Goal: Communication & Community: Answer question/provide support

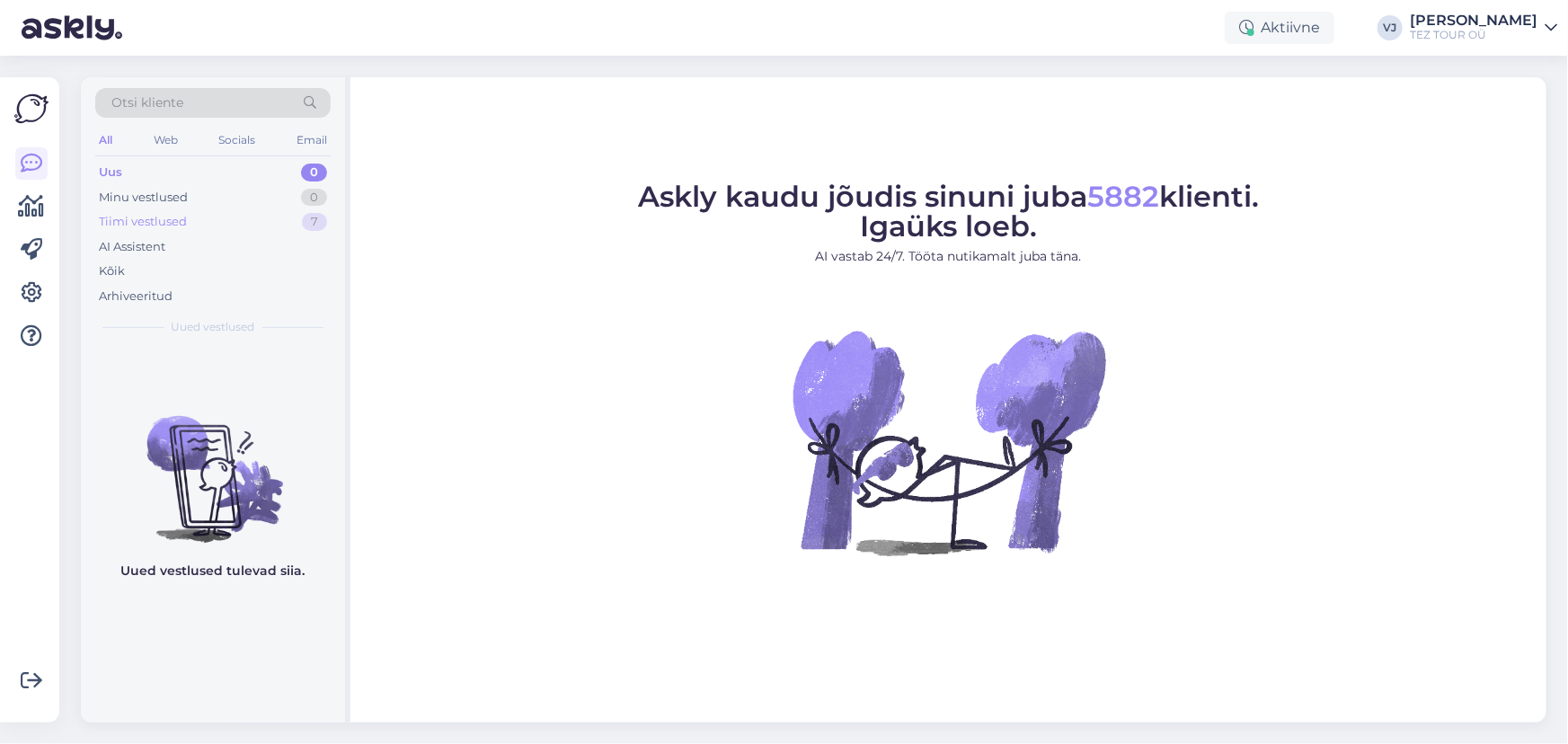
click at [258, 221] on div "Tiimi vestlused 7" at bounding box center [213, 221] width 236 height 25
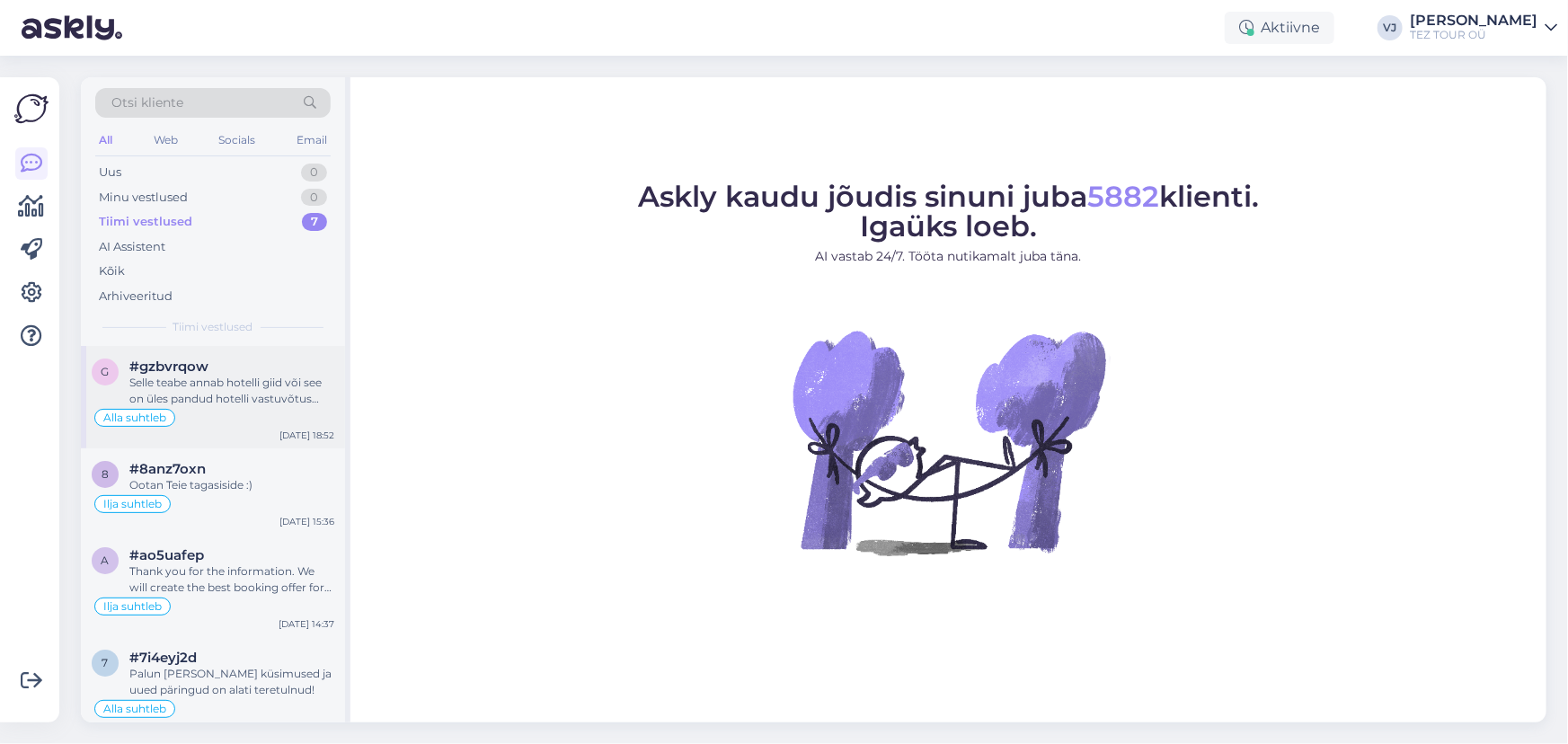
click at [225, 409] on div "Alla suhtleb" at bounding box center [213, 418] width 242 height 22
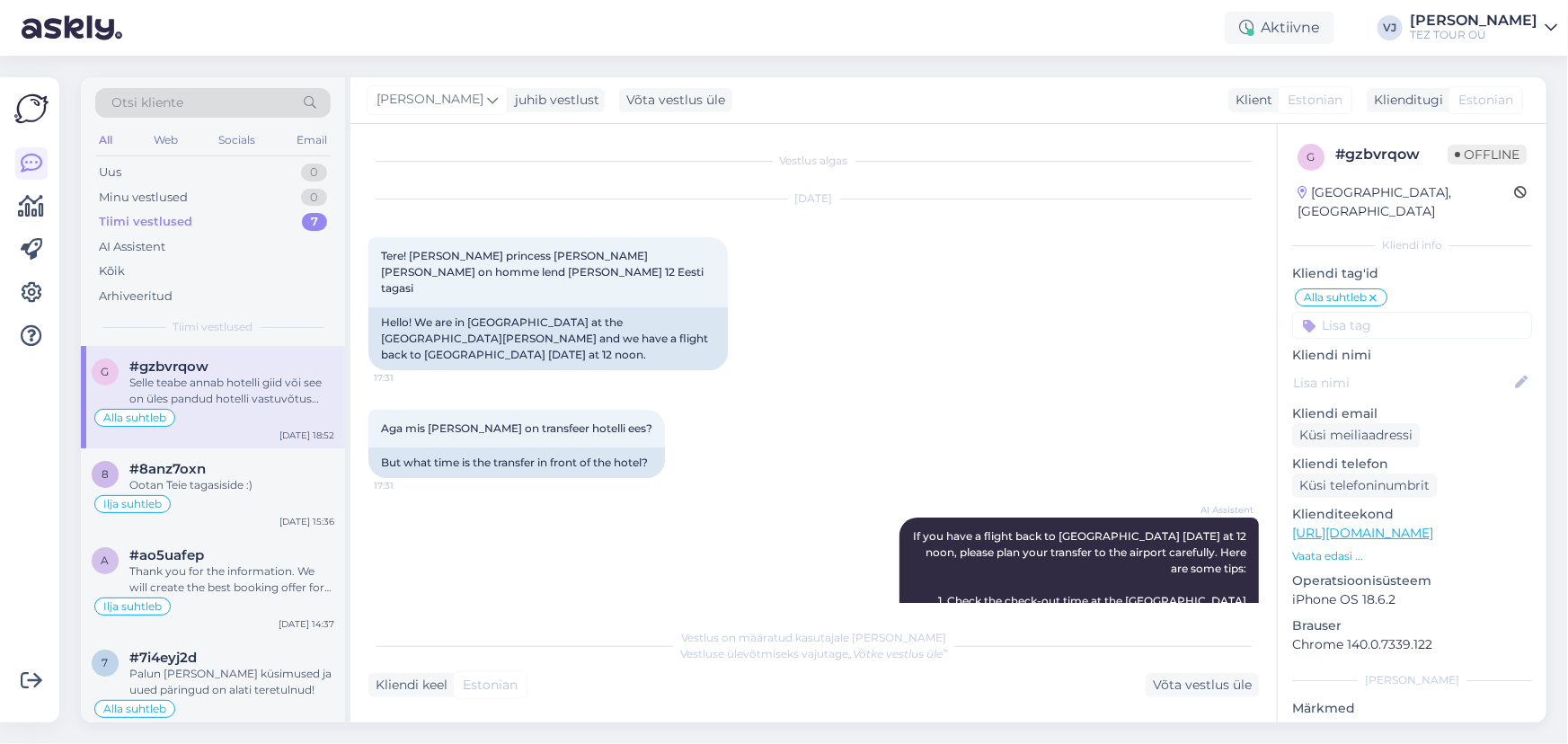
scroll to position [1240, 0]
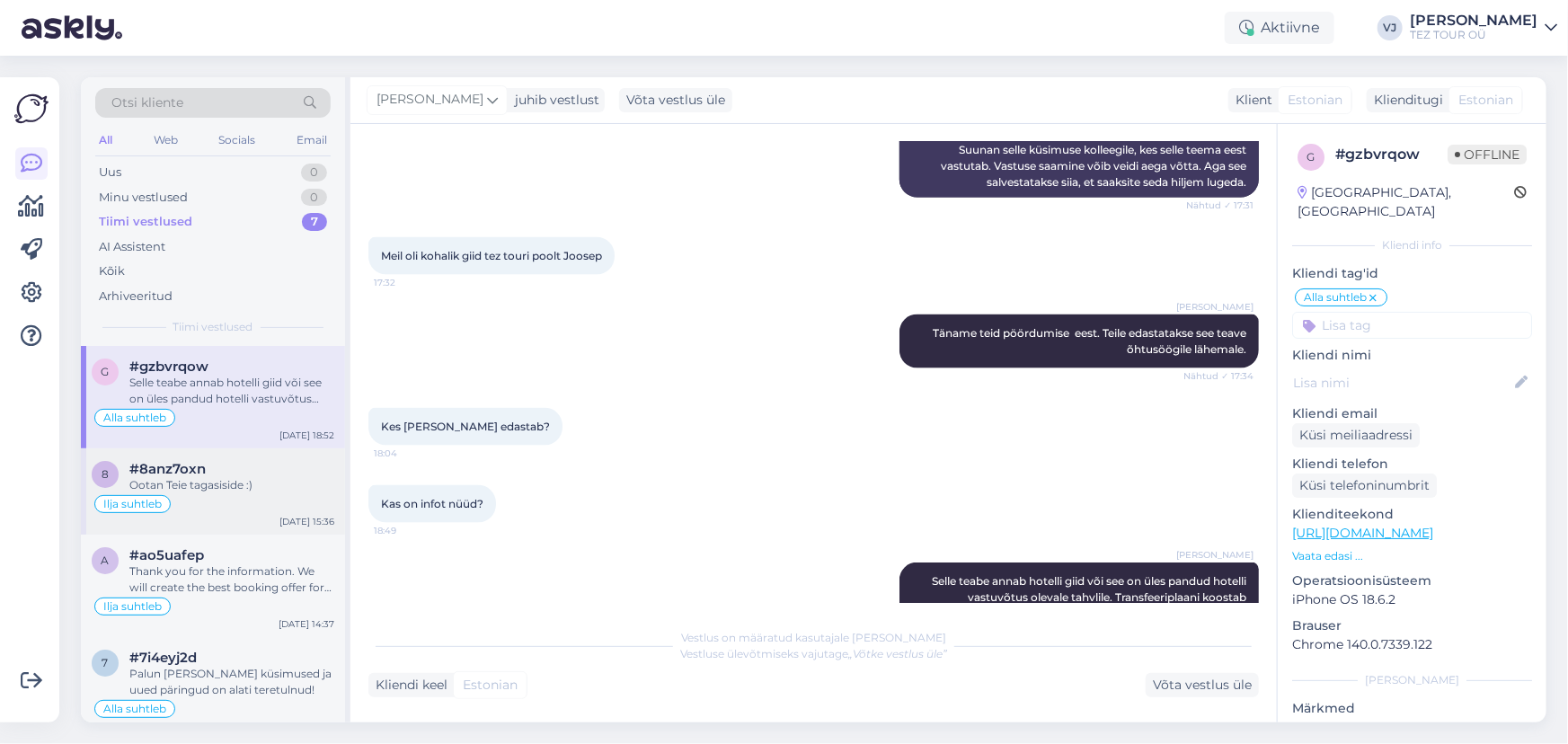
click at [289, 498] on div "Ilja suhtleb" at bounding box center [213, 505] width 242 height 22
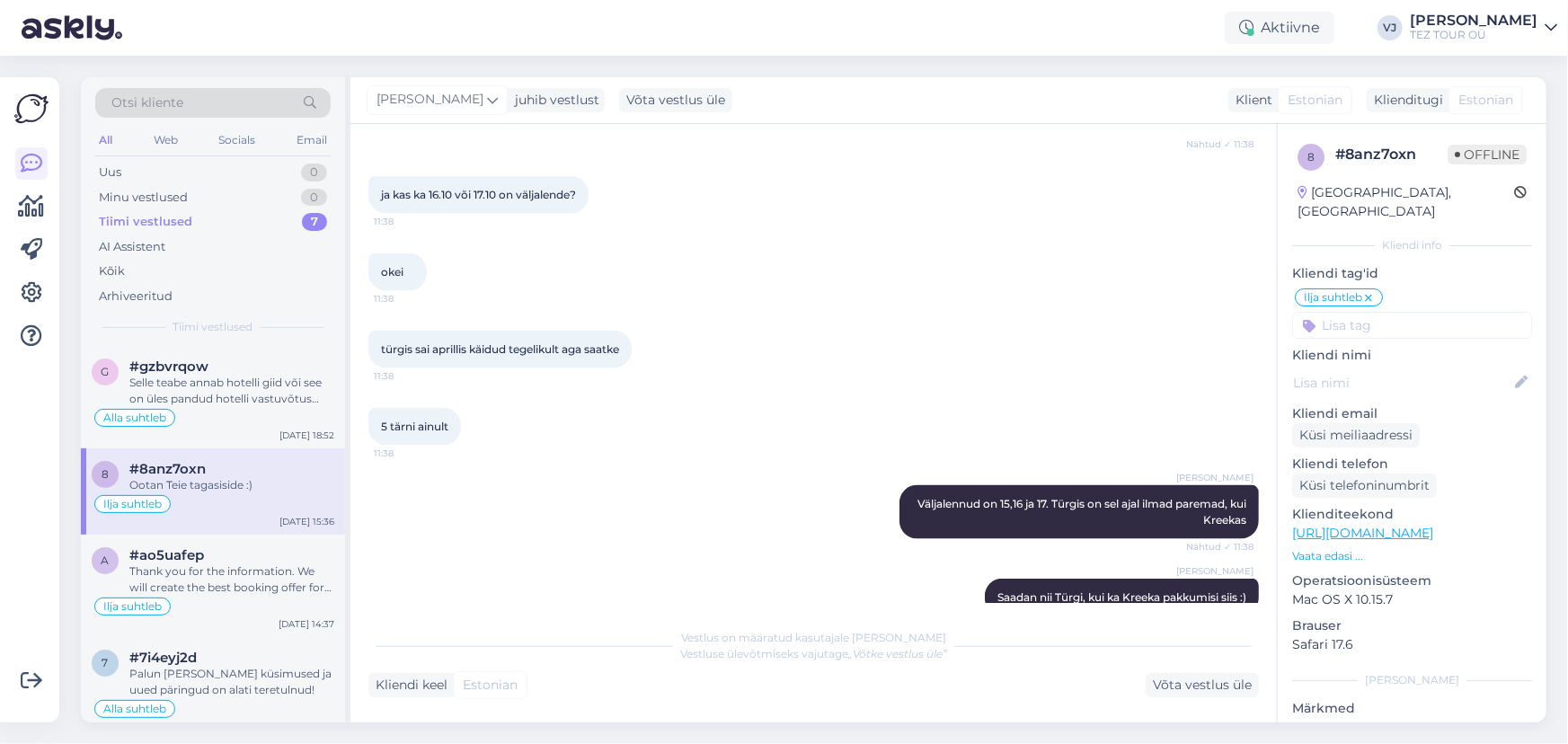
scroll to position [1504, 0]
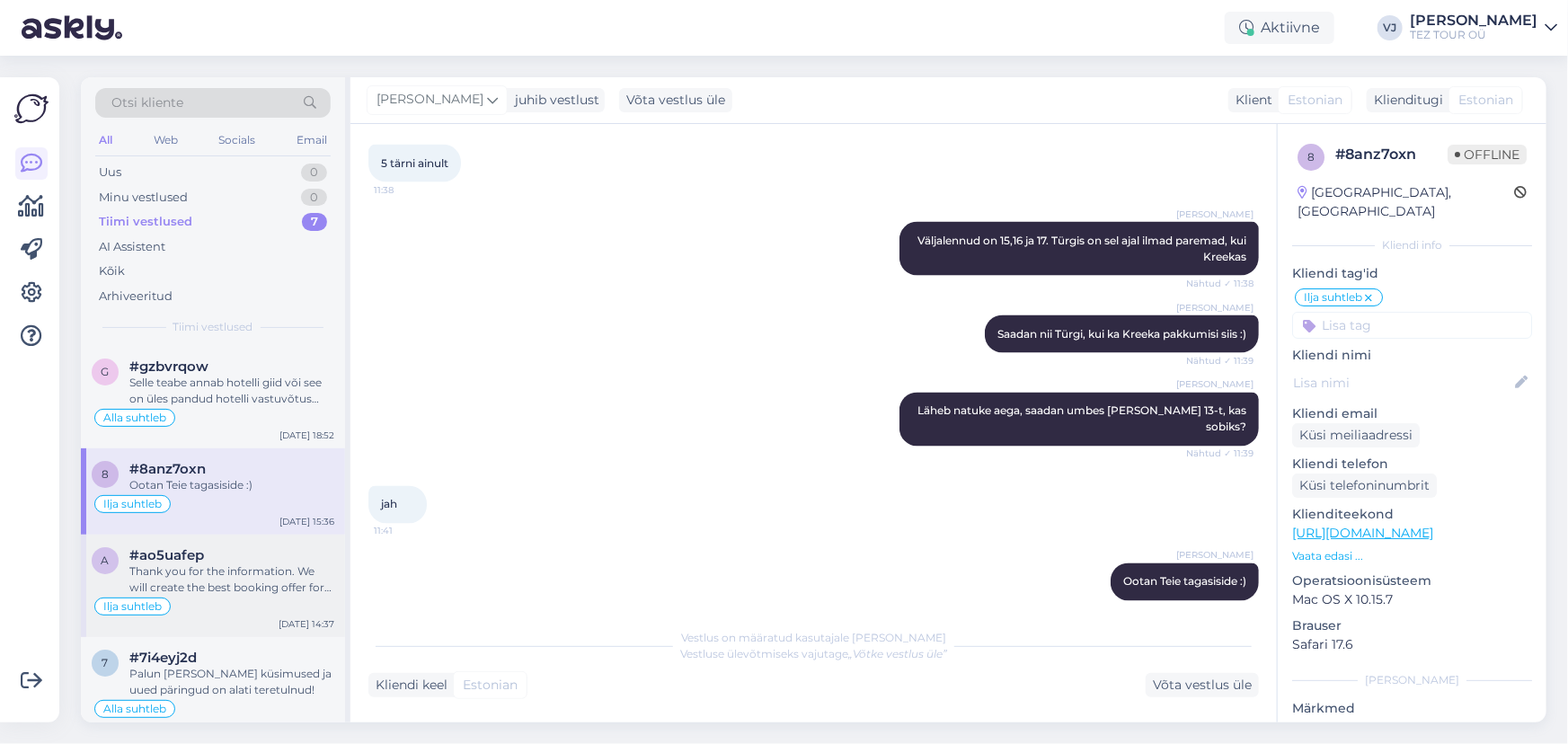
click at [250, 566] on div "Thank you for the information. We will create the best booking offer for your f…" at bounding box center [231, 579] width 205 height 32
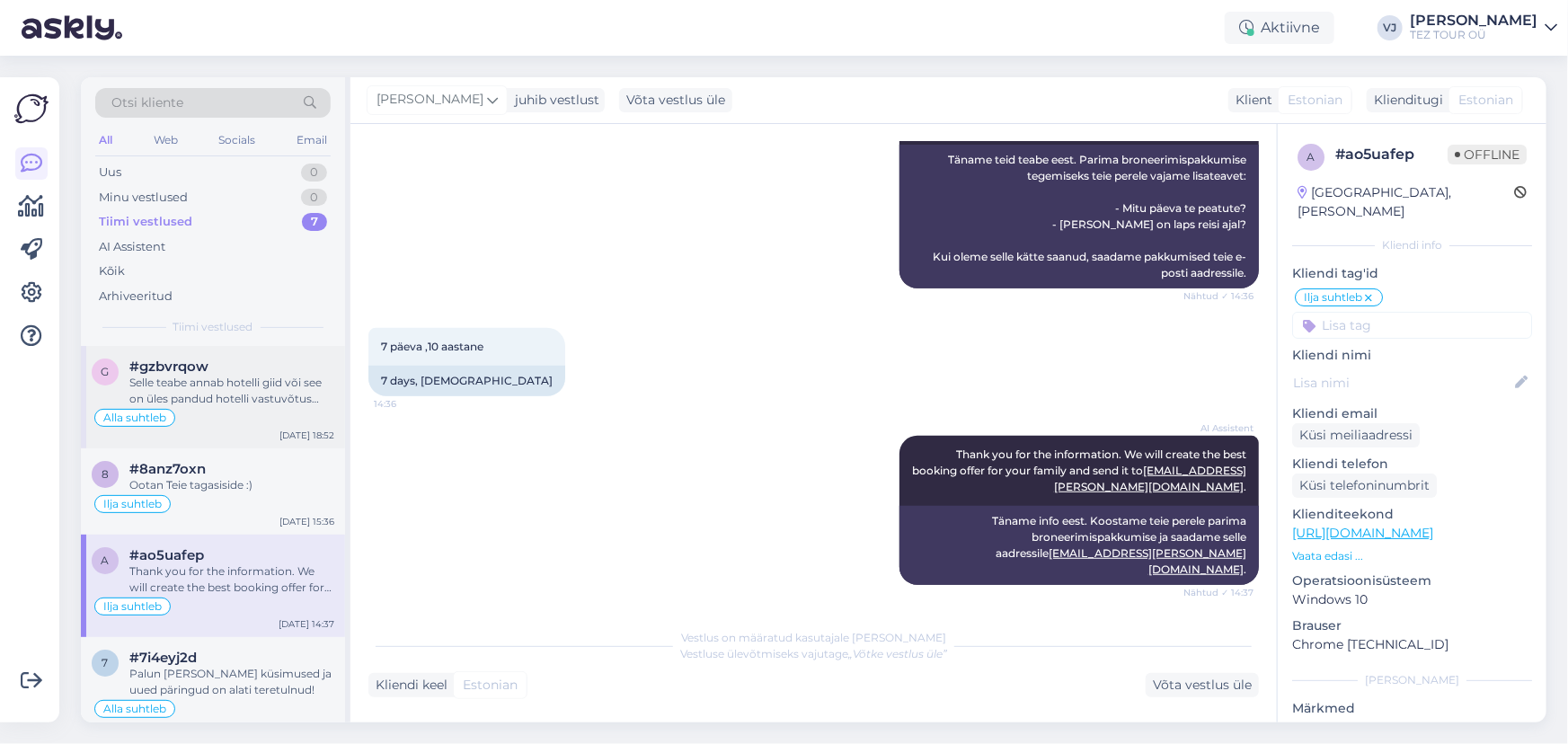
click at [228, 379] on div "Selle teabe annab hotelli giid või see on üles pandud hotelli vastuvõtus oleval…" at bounding box center [231, 390] width 205 height 32
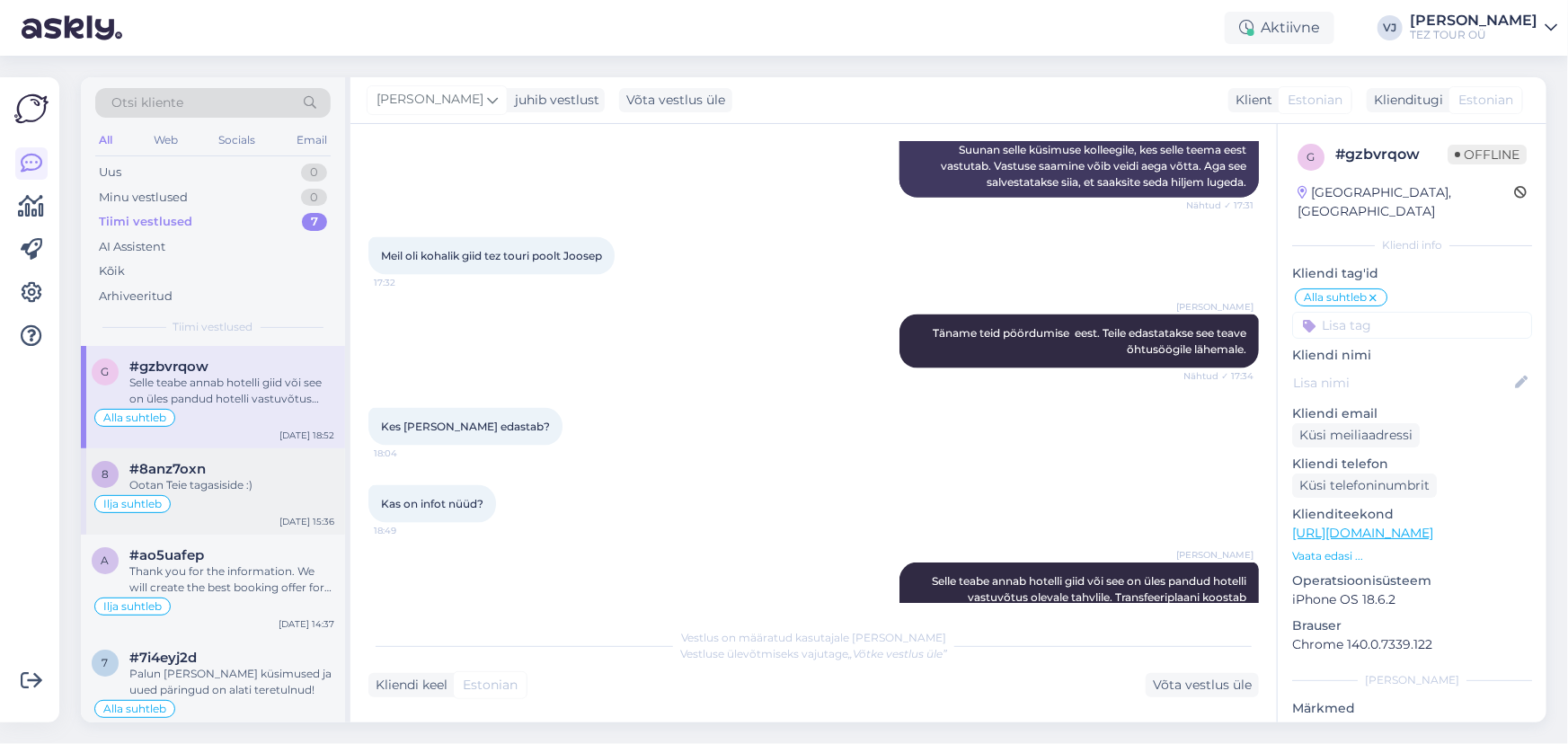
click at [259, 520] on div "8 #8anz7oxn Ootan Teie tagasiside :) Ilja suhtleb Oct 2 15:36" at bounding box center [213, 492] width 264 height 86
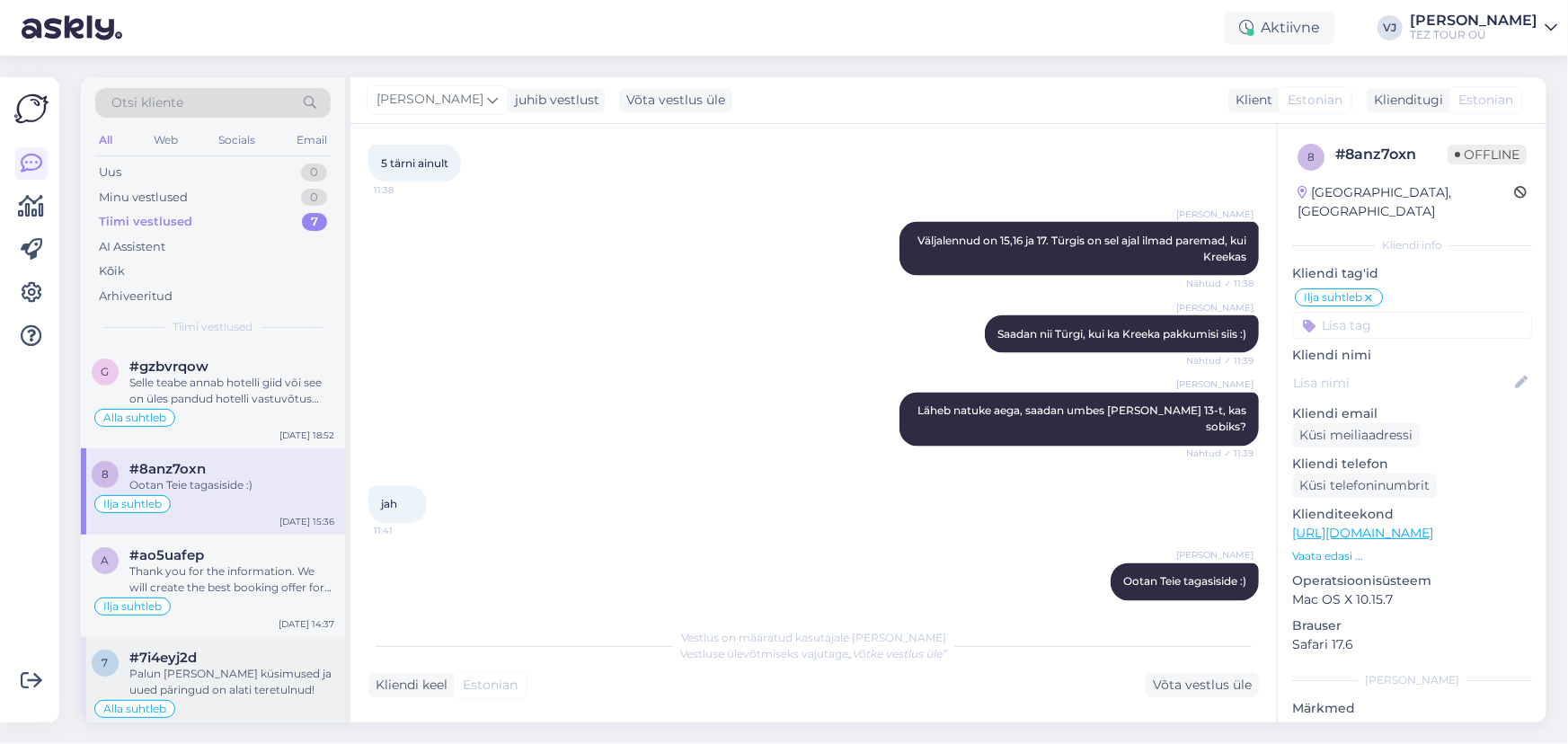
click at [237, 670] on div "Palun ja kõik küsimused ja uued päringud on alati teretulnud!" at bounding box center [231, 682] width 205 height 32
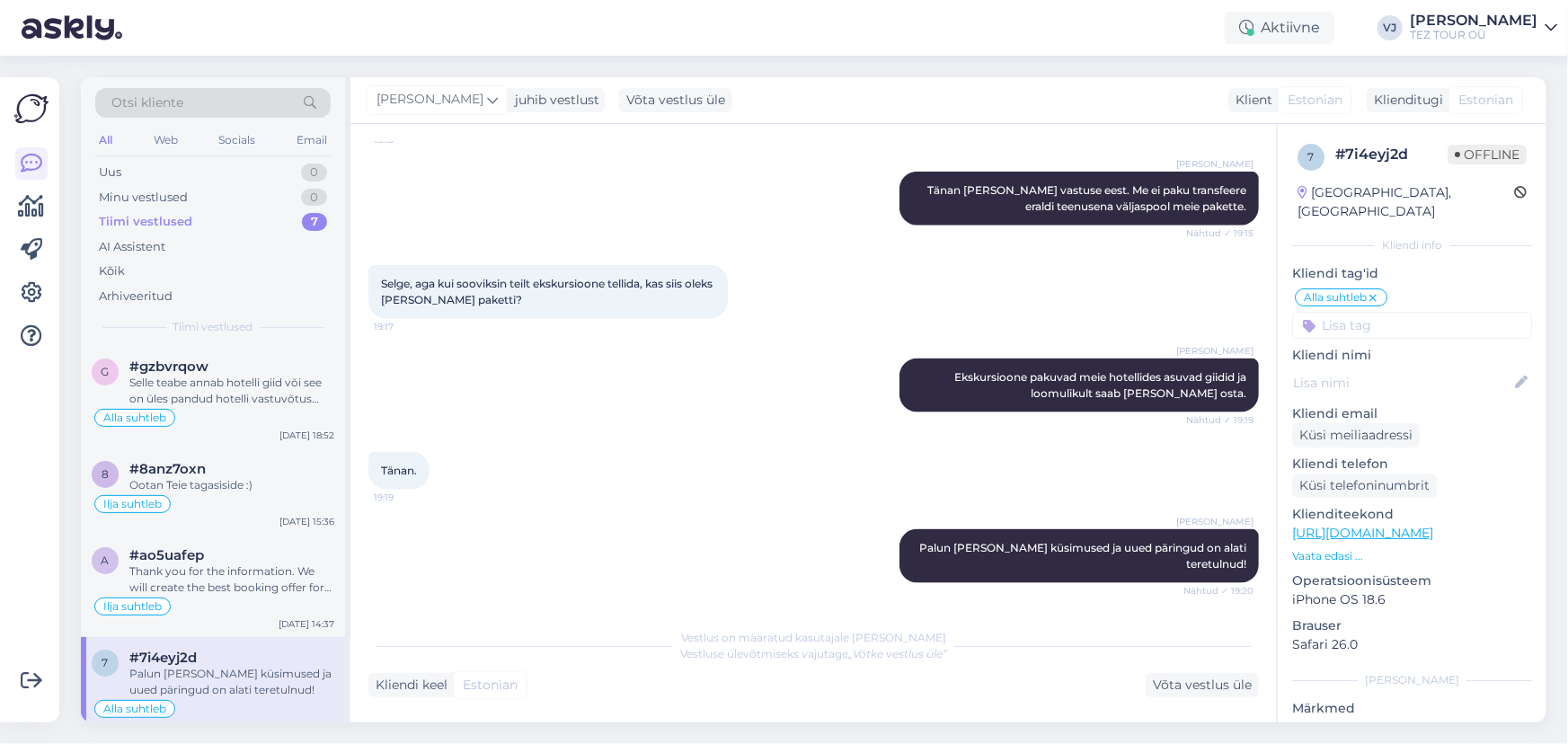
scroll to position [1028, 0]
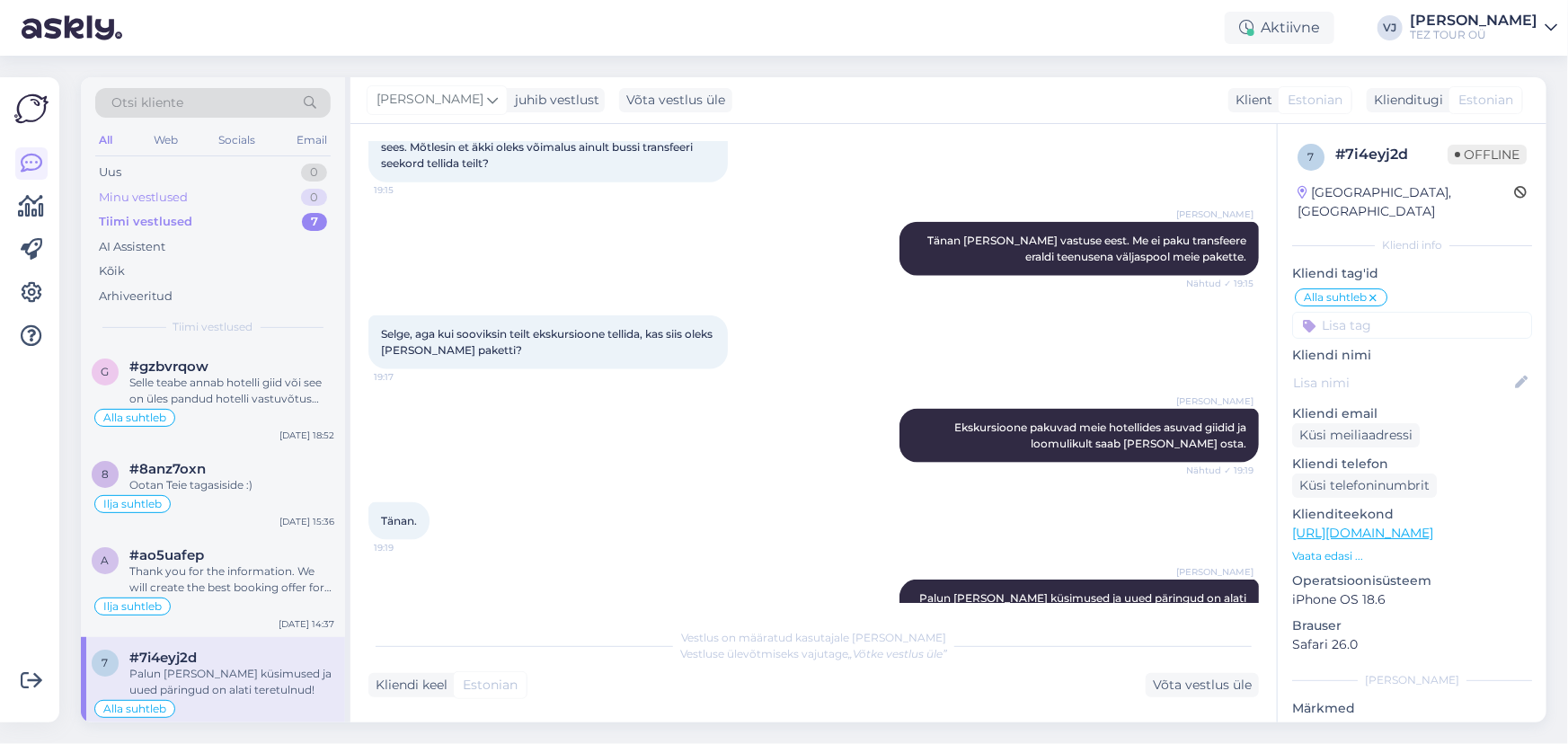
click at [233, 196] on div "Minu vestlused 0" at bounding box center [213, 197] width 236 height 25
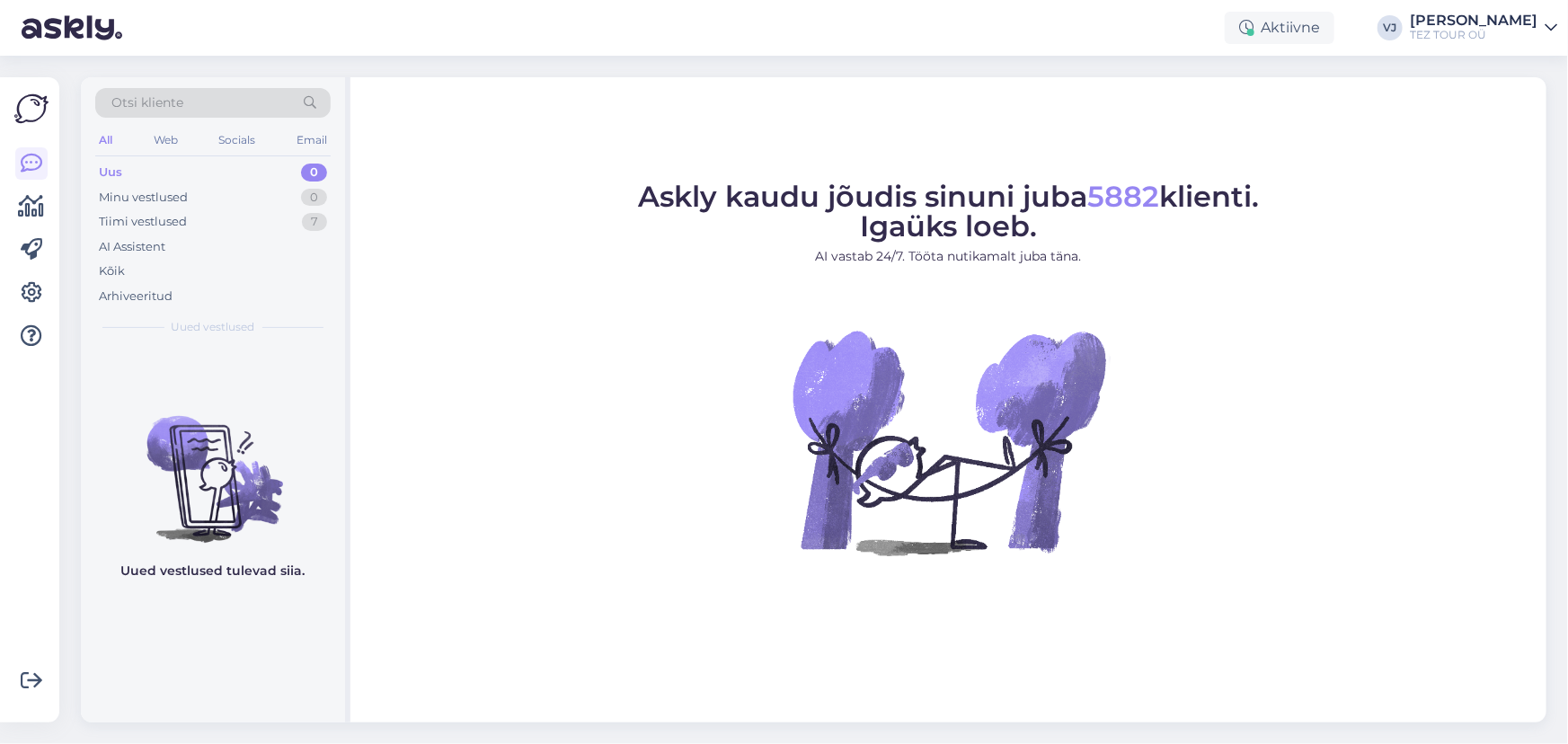
click at [495, 355] on figure "Askly kaudu jõudis sinuni juba 5882 klienti. Igaüks loeb. AI vastab 24/7. Tööta…" at bounding box center [949, 393] width 1163 height 421
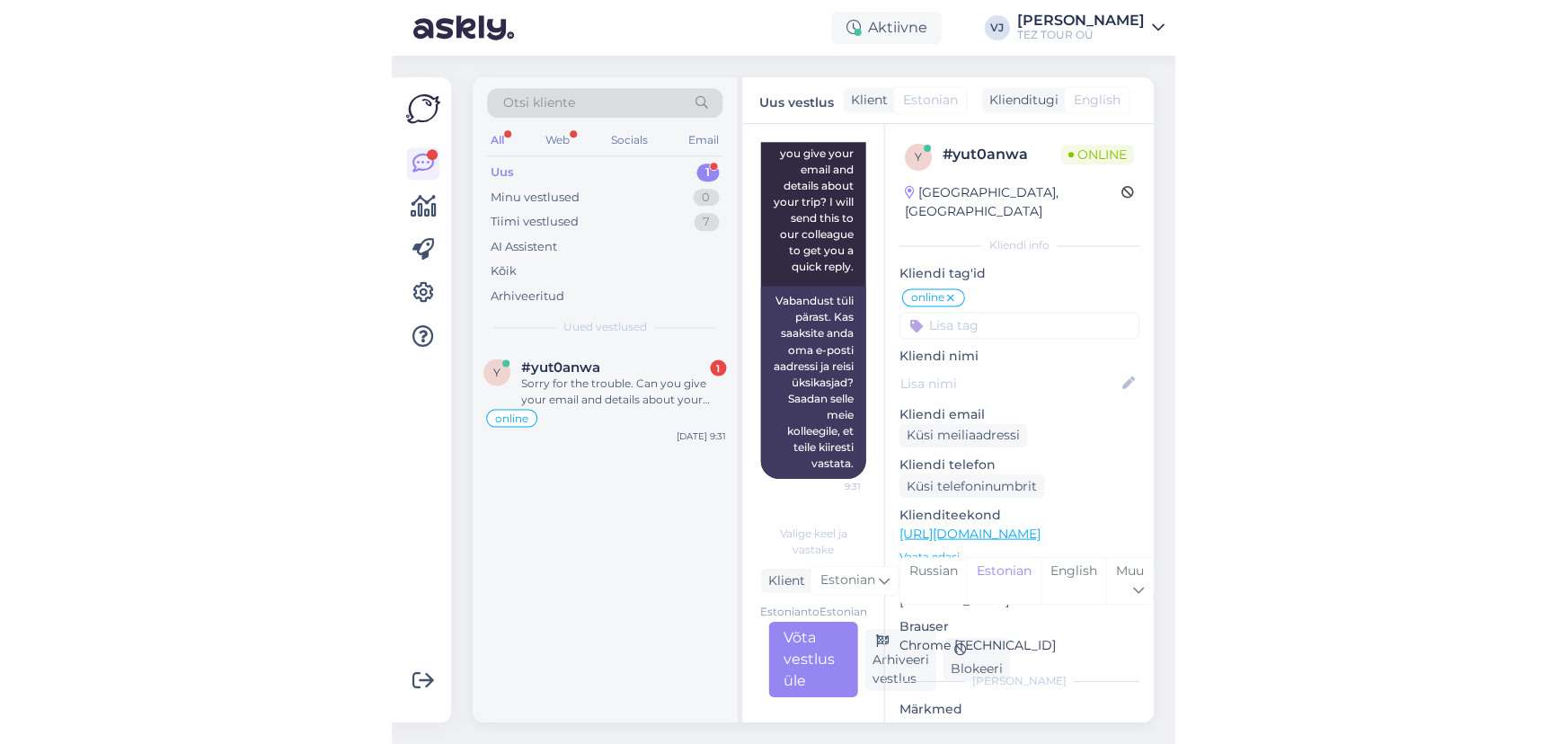
scroll to position [2432, 0]
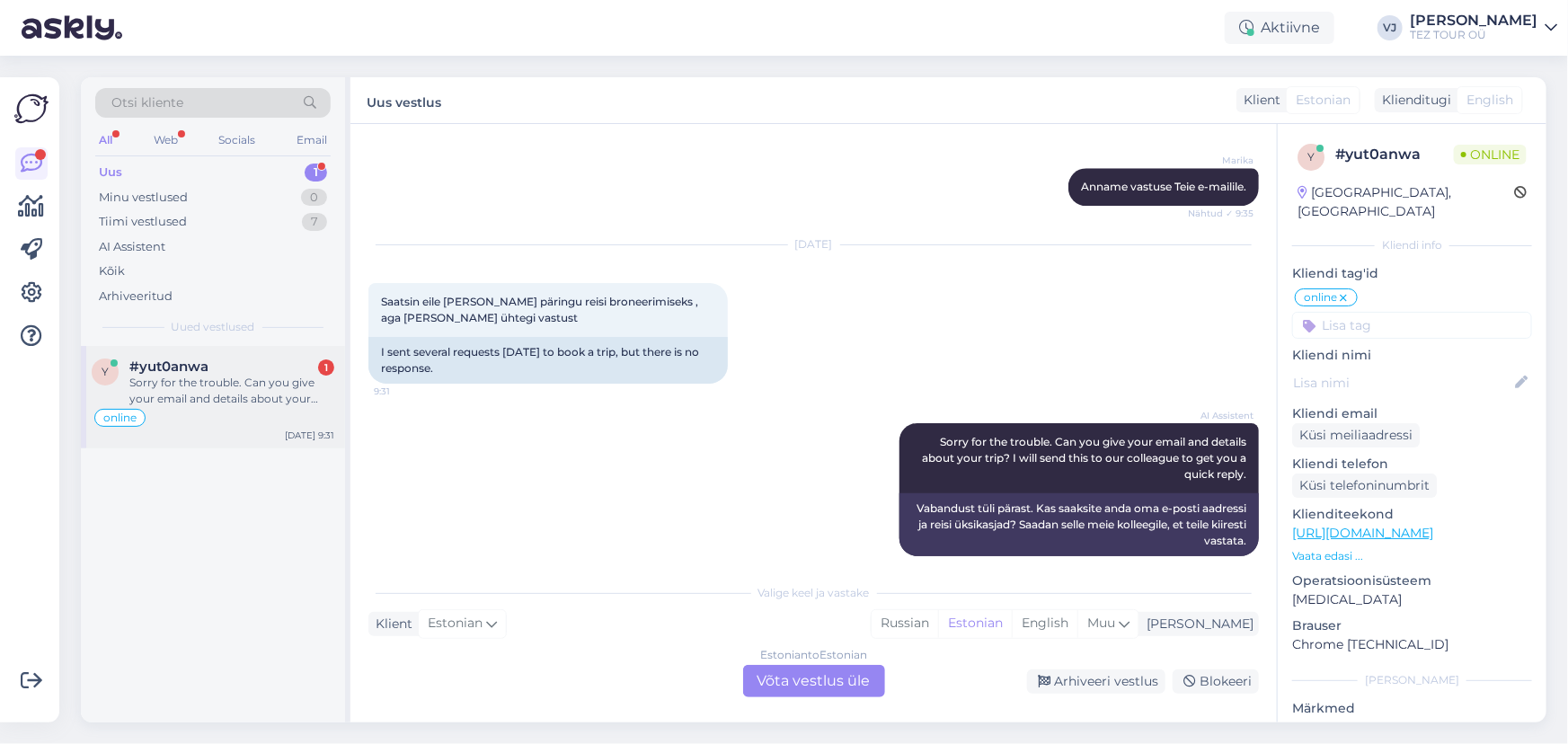
click at [235, 395] on div "Sorry for the trouble. Can you give your email and details about your trip? I w…" at bounding box center [231, 390] width 205 height 32
click at [258, 167] on div "Uus 1" at bounding box center [213, 172] width 236 height 25
drag, startPoint x: 243, startPoint y: 390, endPoint x: 304, endPoint y: 390, distance: 61.0
click at [242, 390] on div "Sorry for the trouble. Can you give your email and details about your trip? I w…" at bounding box center [231, 390] width 205 height 32
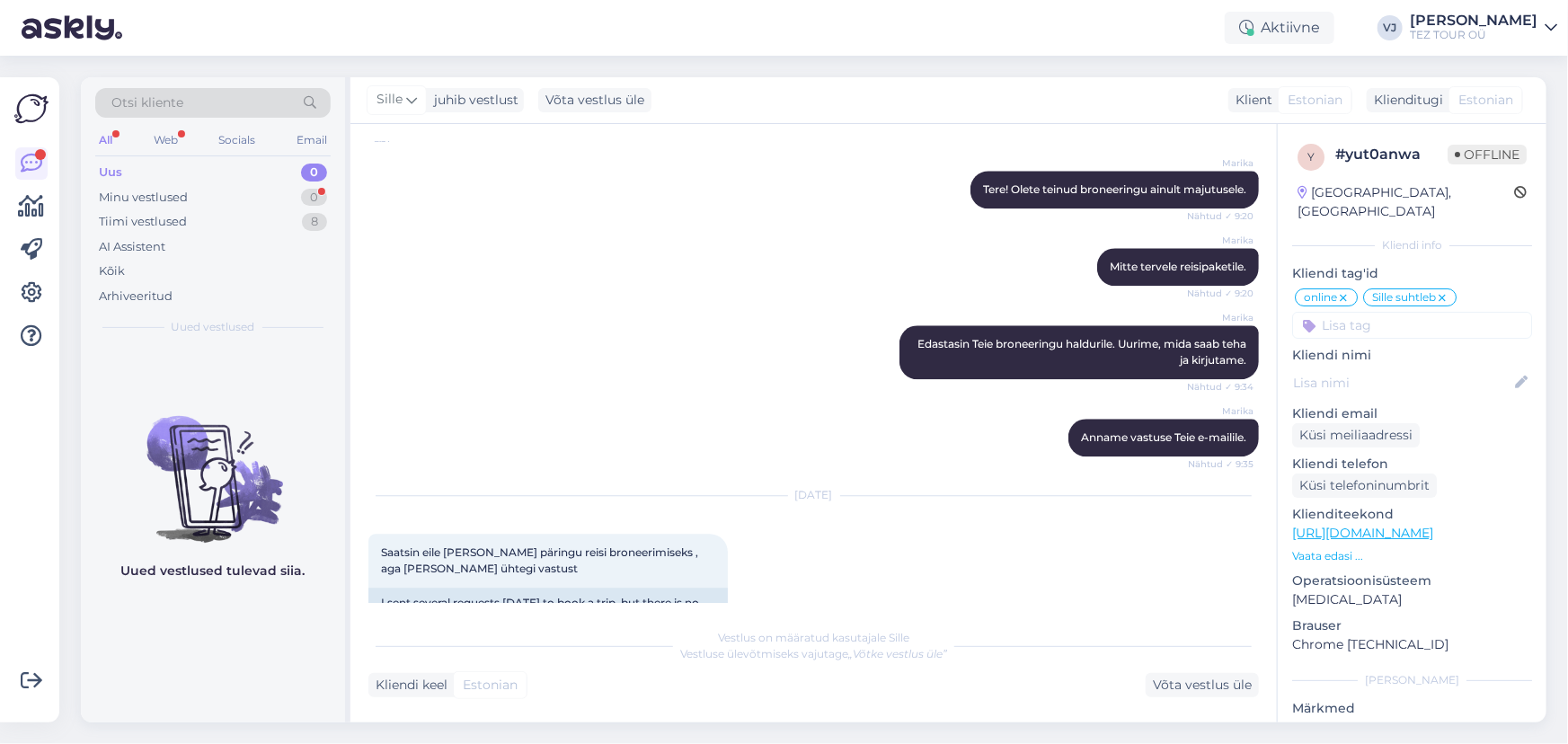
scroll to position [2182, 0]
